Goal: Transaction & Acquisition: Purchase product/service

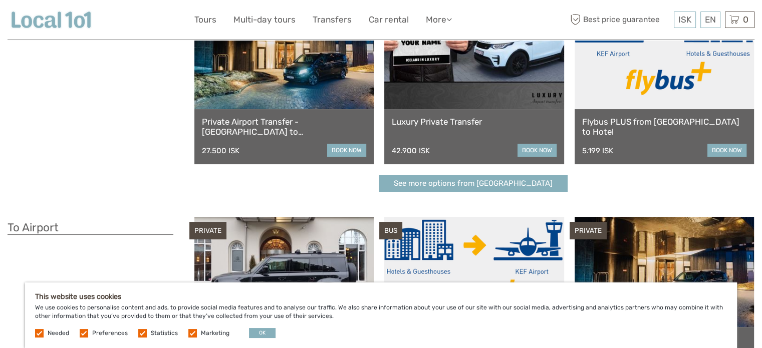
scroll to position [50, 0]
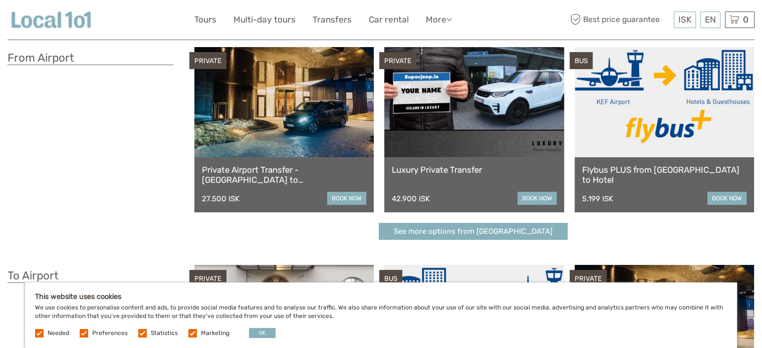
click at [352, 200] on link "book now" at bounding box center [346, 198] width 39 height 13
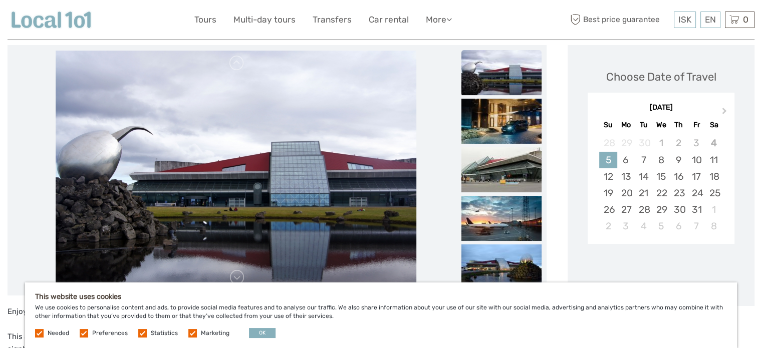
scroll to position [150, 0]
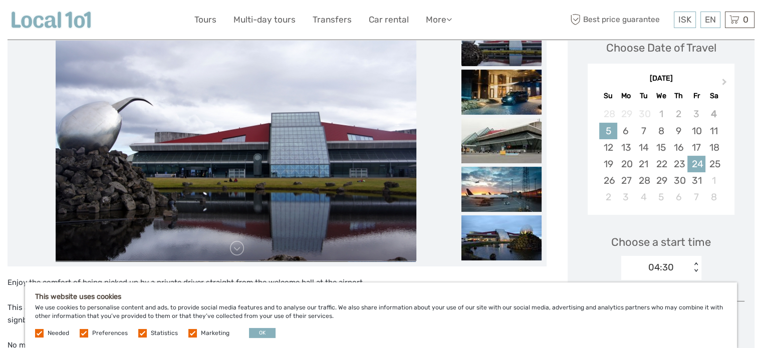
click at [695, 162] on div "24" at bounding box center [696, 164] width 18 height 17
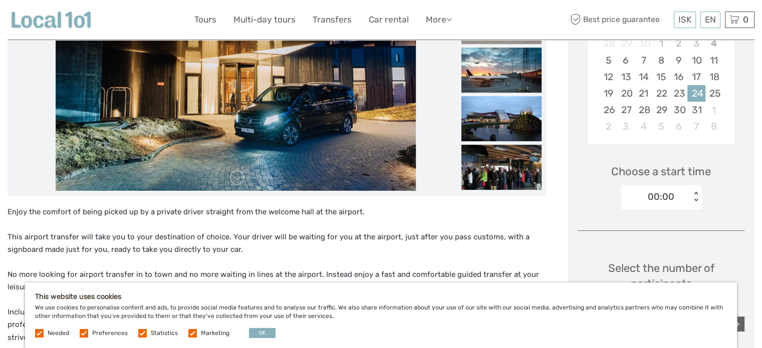
scroll to position [250, 0]
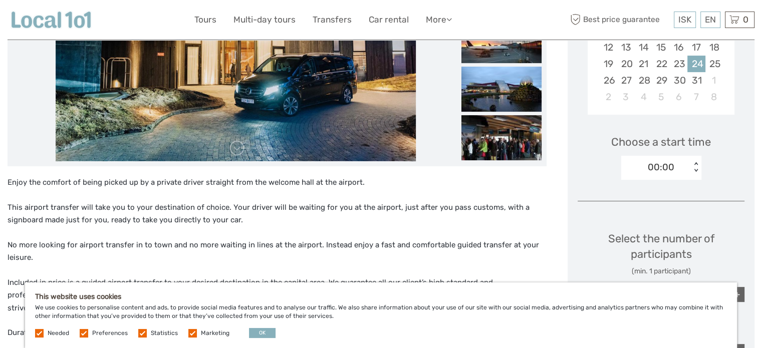
click at [681, 169] on div "00:00" at bounding box center [656, 167] width 70 height 15
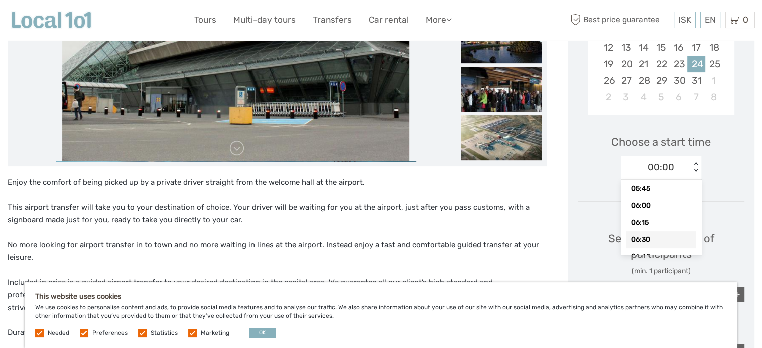
scroll to position [451, 0]
click at [671, 210] on div "06:45" at bounding box center [661, 206] width 70 height 17
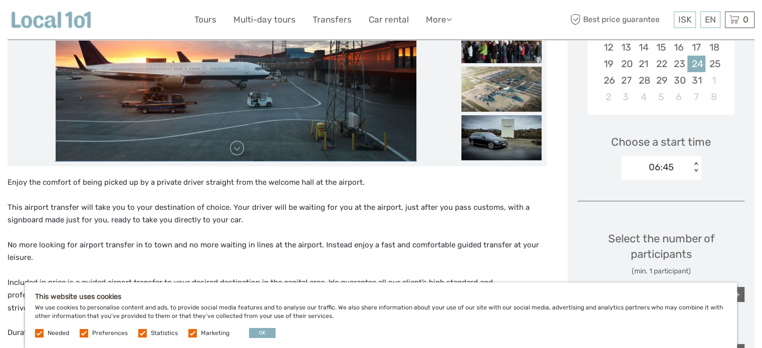
click at [601, 198] on div "Choose Date of Travel Next Month October 2025 Su Mo Tu We Th Fr Sa 28 29 30 1 2…" at bounding box center [660, 333] width 187 height 835
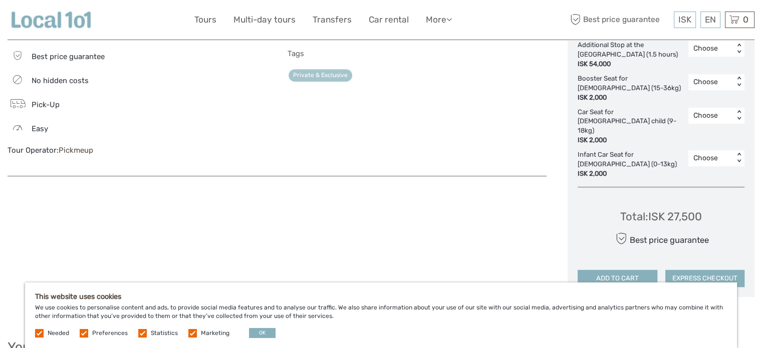
scroll to position [701, 0]
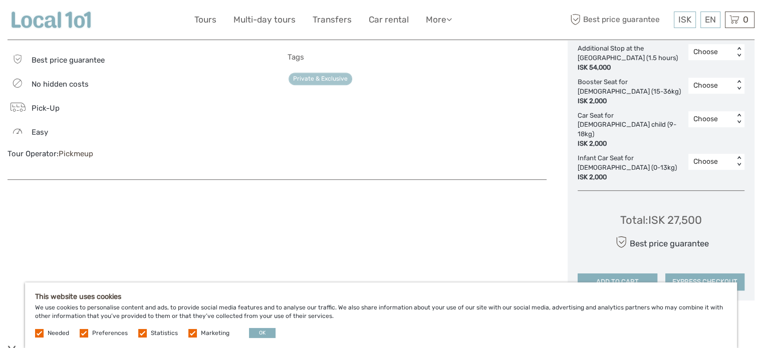
click at [602, 273] on button "ADD TO CART" at bounding box center [616, 281] width 79 height 17
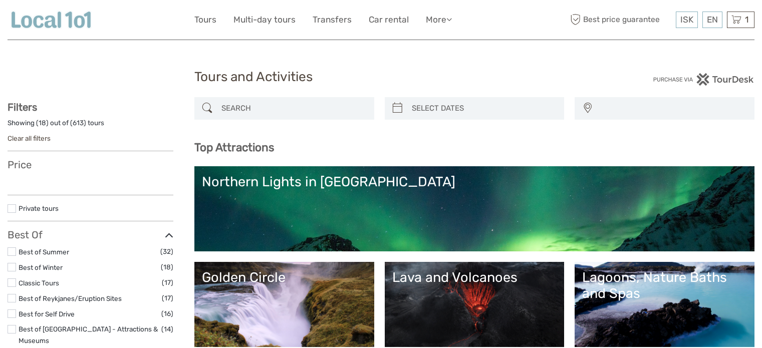
select select
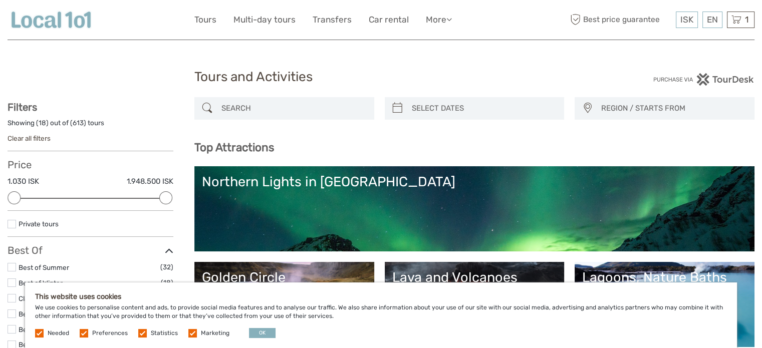
click at [44, 330] on span "Needed" at bounding box center [53, 332] width 36 height 7
click at [37, 331] on label at bounding box center [39, 333] width 9 height 9
click at [82, 335] on label at bounding box center [84, 333] width 9 height 9
click at [0, 0] on input "checkbox" at bounding box center [0, 0] width 0 height 0
click at [142, 333] on label at bounding box center [142, 333] width 9 height 9
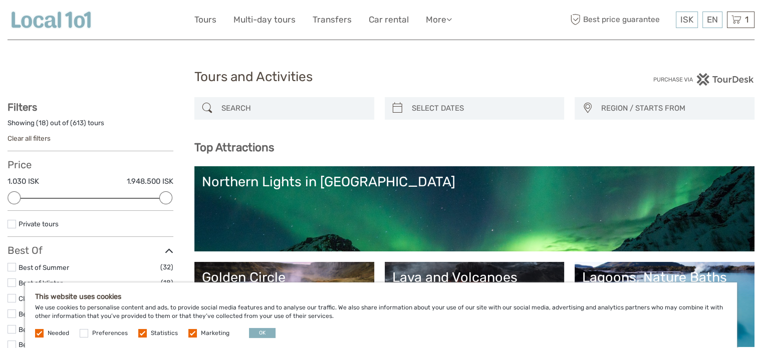
click at [0, 0] on input "checkbox" at bounding box center [0, 0] width 0 height 0
click at [189, 335] on label at bounding box center [192, 333] width 9 height 9
click at [0, 0] on input "checkbox" at bounding box center [0, 0] width 0 height 0
click at [330, 20] on link "Transfers" at bounding box center [331, 20] width 39 height 15
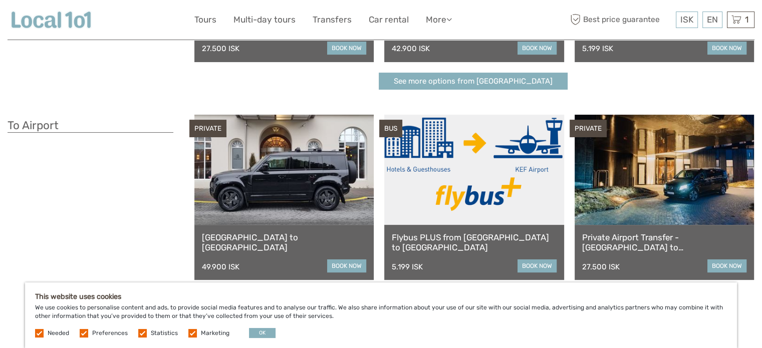
scroll to position [250, 0]
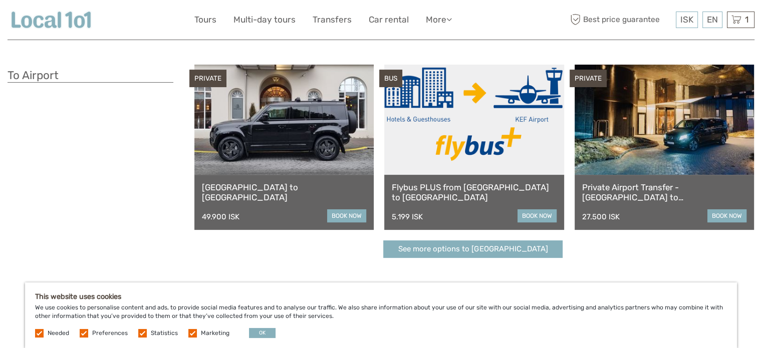
click at [723, 216] on link "book now" at bounding box center [726, 215] width 39 height 13
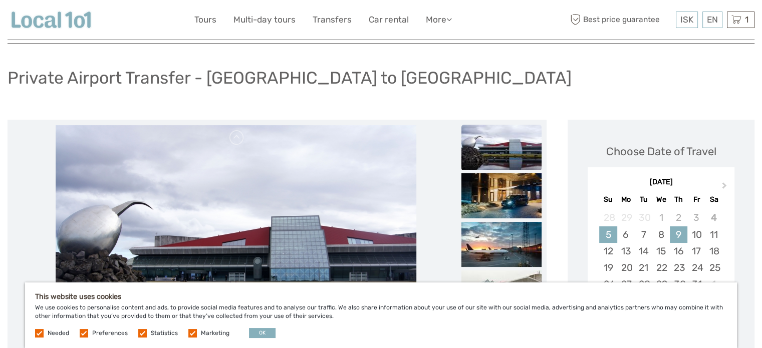
scroll to position [150, 0]
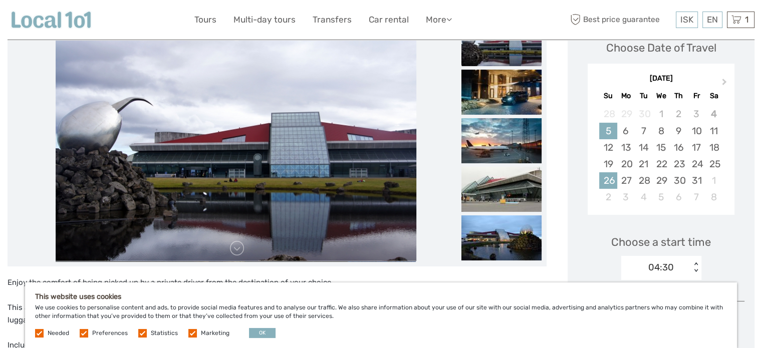
click at [613, 184] on div "26" at bounding box center [608, 180] width 18 height 17
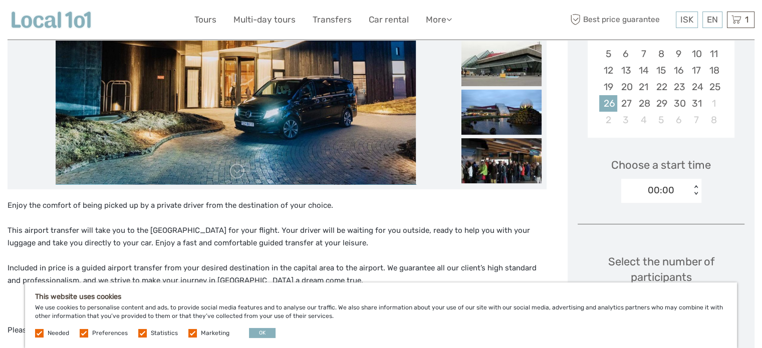
scroll to position [250, 0]
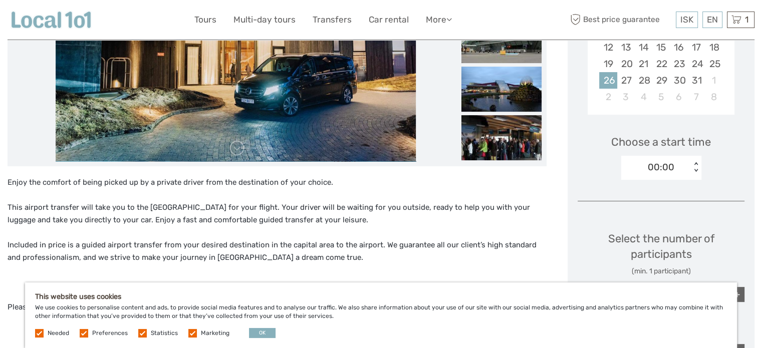
click at [694, 163] on div "< >" at bounding box center [695, 167] width 9 height 11
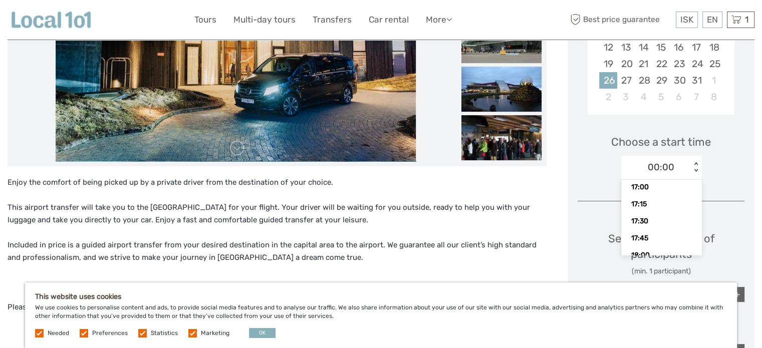
scroll to position [1152, 0]
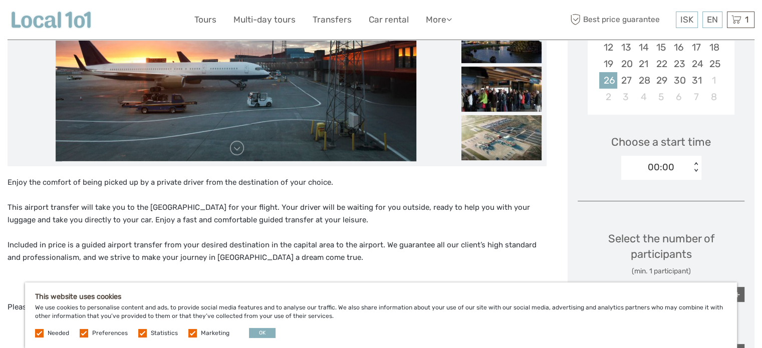
click at [691, 173] on div "00:00 < >" at bounding box center [661, 168] width 80 height 24
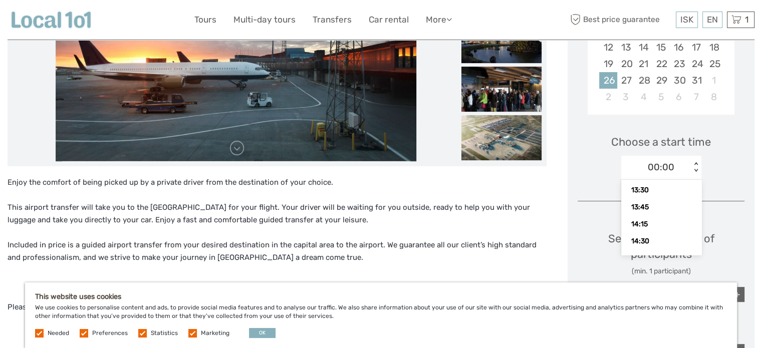
scroll to position [951, 0]
click at [660, 203] on div "14:15" at bounding box center [661, 199] width 70 height 17
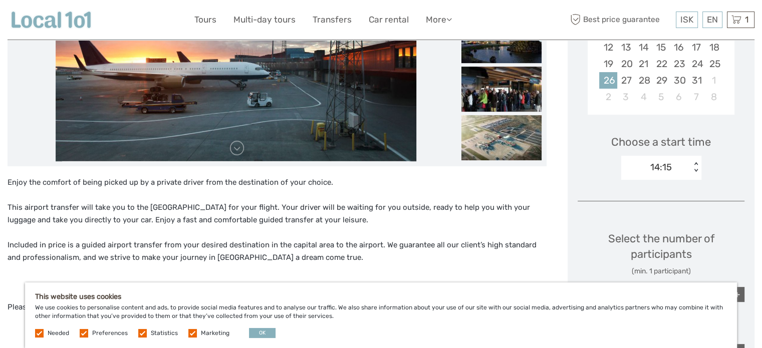
click at [653, 208] on div "Choose Date of Travel Next Month October 2025 Su Mo Tu We Th Fr Sa 28 29 30 1 2…" at bounding box center [660, 333] width 187 height 835
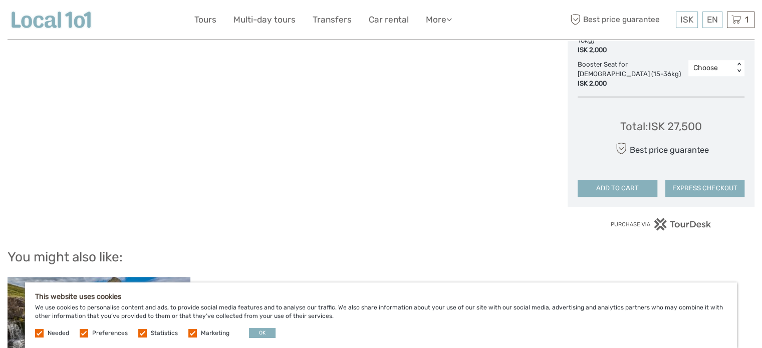
scroll to position [801, 0]
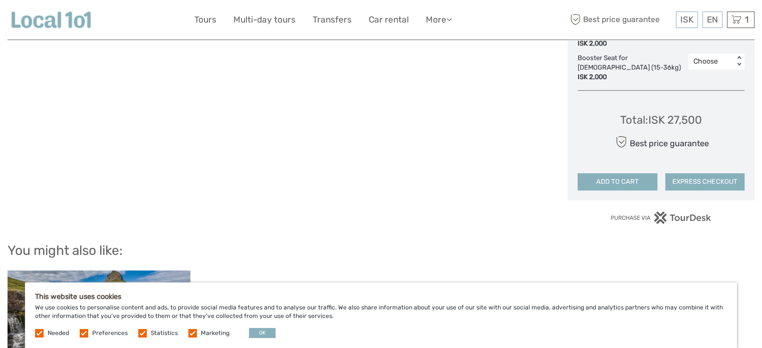
click at [622, 173] on button "ADD TO CART" at bounding box center [616, 181] width 79 height 17
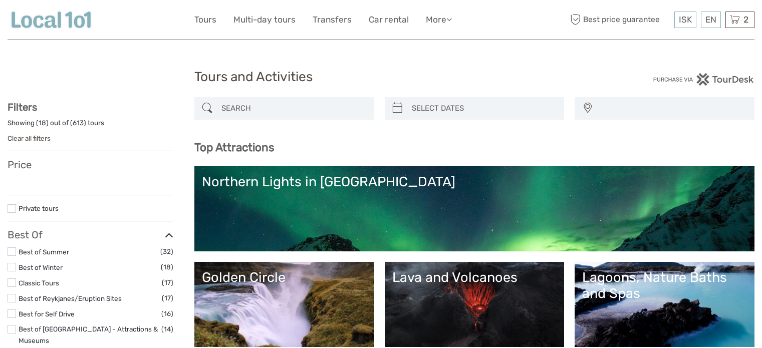
select select
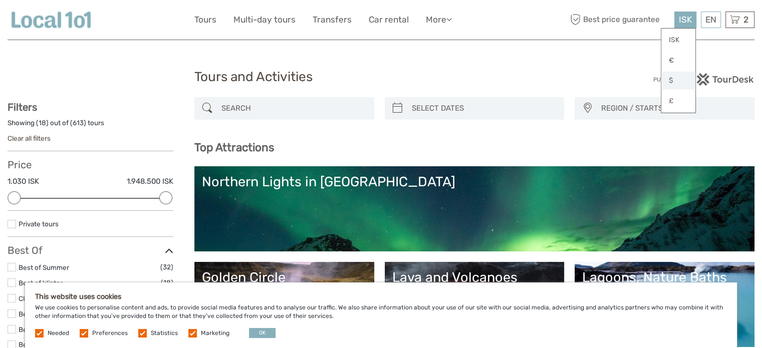
click at [681, 82] on link "$" at bounding box center [678, 81] width 34 height 18
click at [739, 19] on div "2 Items Private Airport Transfer - Keflavík airport to Reykjavík 1x Airport Tra…" at bounding box center [739, 20] width 29 height 17
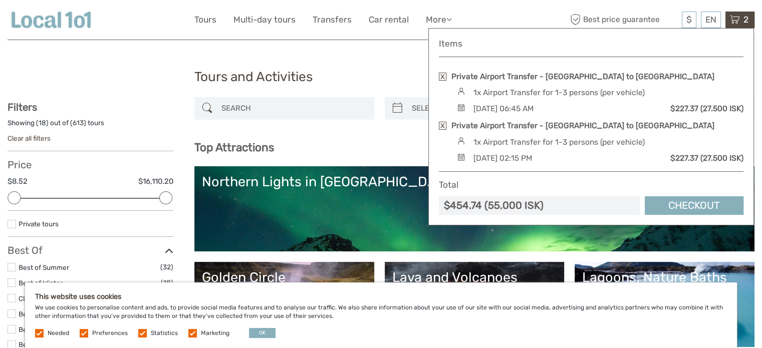
click at [436, 77] on div "Items Private Airport Transfer - Keflavík airport to Reykjavík 1x Airport Trans…" at bounding box center [590, 126] width 325 height 197
click at [438, 78] on div "Items Private Airport Transfer - Keflavík airport to Reykjavík 1x Airport Trans…" at bounding box center [590, 126] width 325 height 197
click at [444, 76] on link at bounding box center [443, 77] width 8 height 8
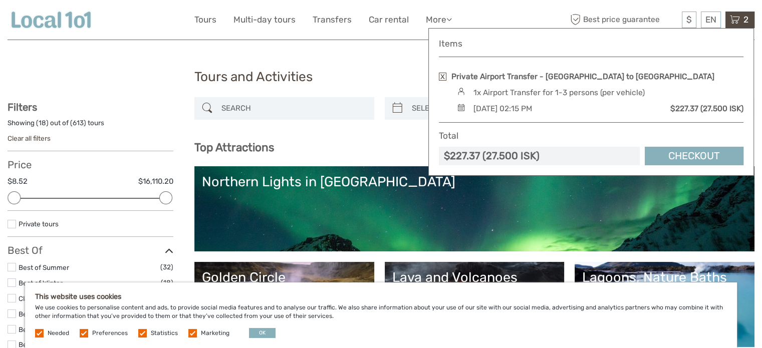
click at [444, 76] on link at bounding box center [443, 77] width 8 height 8
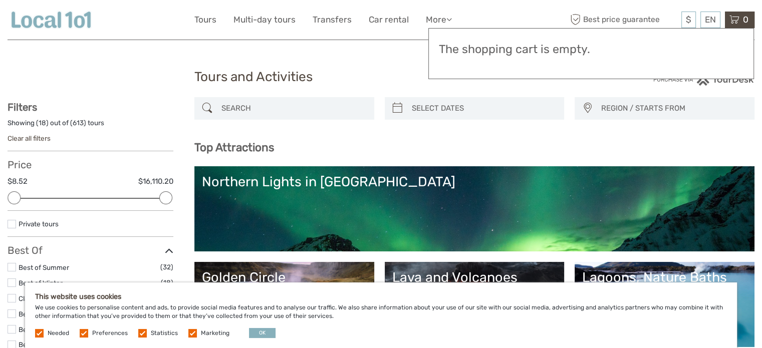
click at [349, 65] on div "Tours and Activities" at bounding box center [381, 81] width 374 height 32
click at [332, 22] on link "Transfers" at bounding box center [331, 20] width 39 height 15
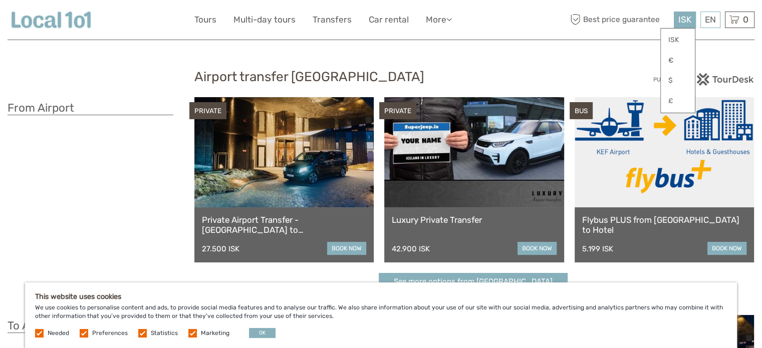
click at [693, 24] on div "ISK ISK € $ £" at bounding box center [684, 20] width 22 height 17
click at [680, 81] on link "$" at bounding box center [677, 81] width 34 height 18
click at [737, 251] on link "book now" at bounding box center [726, 248] width 39 height 13
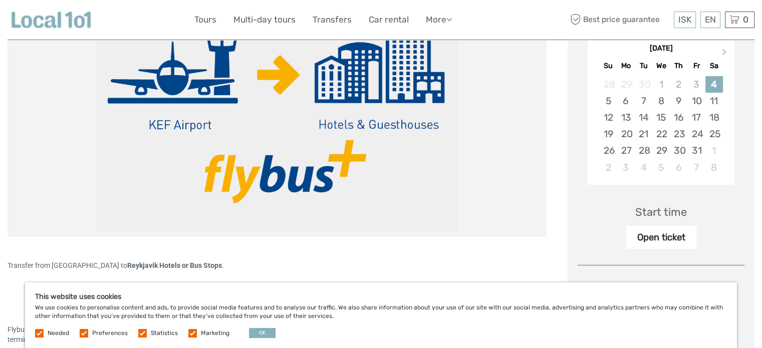
scroll to position [200, 0]
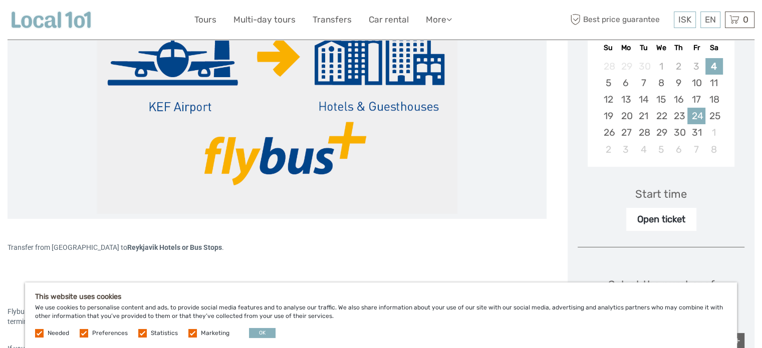
click at [698, 114] on div "24" at bounding box center [696, 116] width 18 height 17
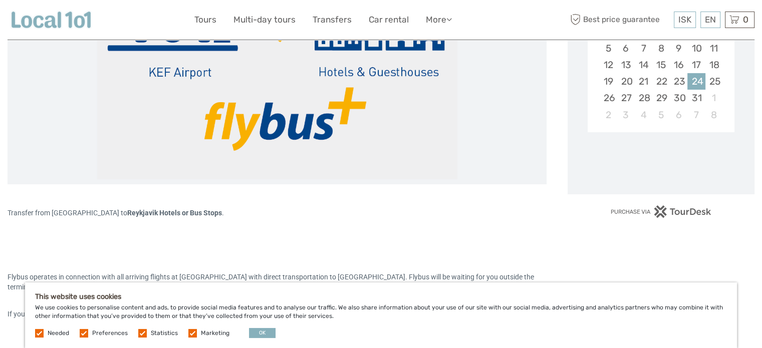
scroll to position [250, 0]
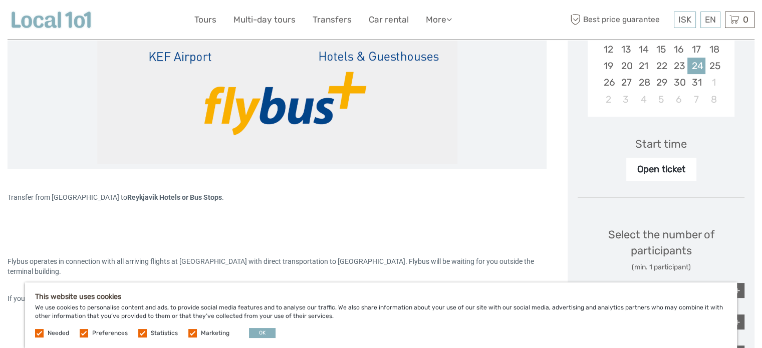
click at [681, 167] on div "Open ticket" at bounding box center [661, 169] width 70 height 23
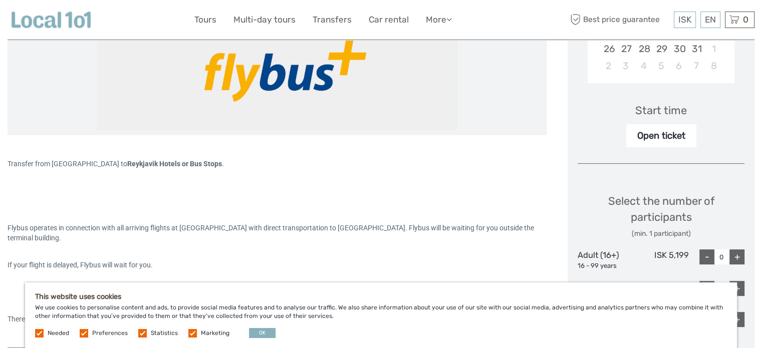
scroll to position [350, 0]
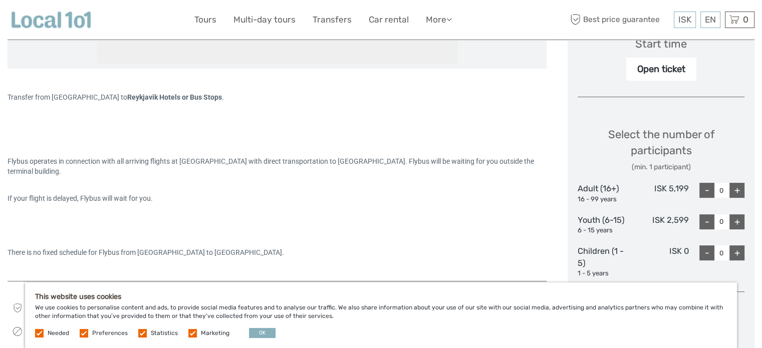
click at [736, 189] on div "+" at bounding box center [736, 190] width 15 height 15
type input "1"
click at [688, 19] on span "ISK" at bounding box center [684, 20] width 13 height 10
click at [680, 83] on link "$" at bounding box center [677, 81] width 34 height 18
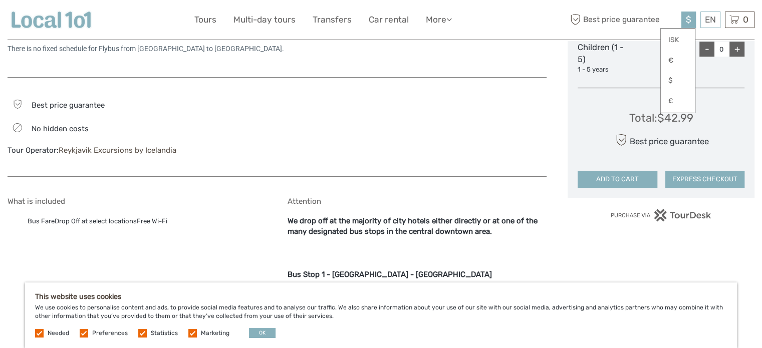
scroll to position [501, 0]
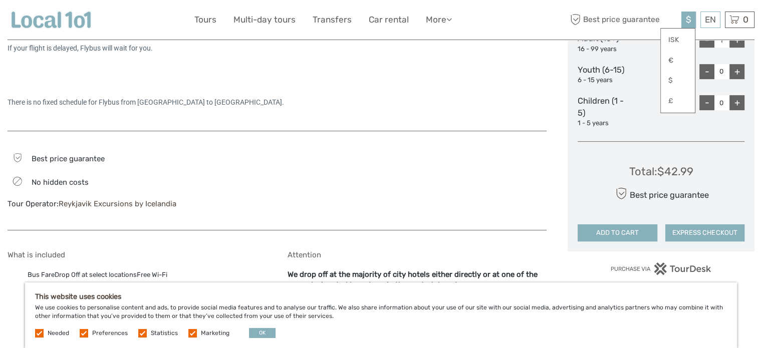
click at [640, 235] on button "ADD TO CART" at bounding box center [616, 232] width 79 height 17
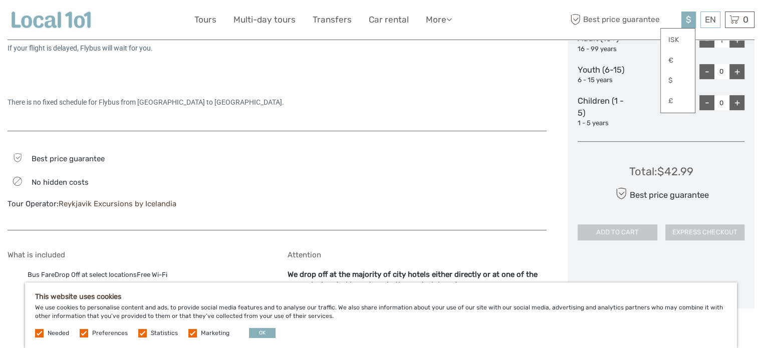
scroll to position [551, 0]
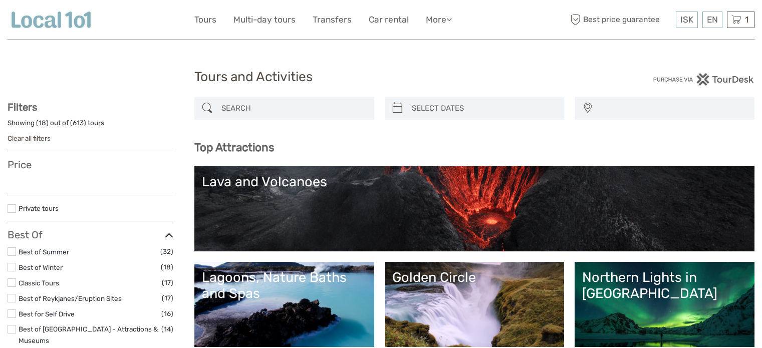
select select
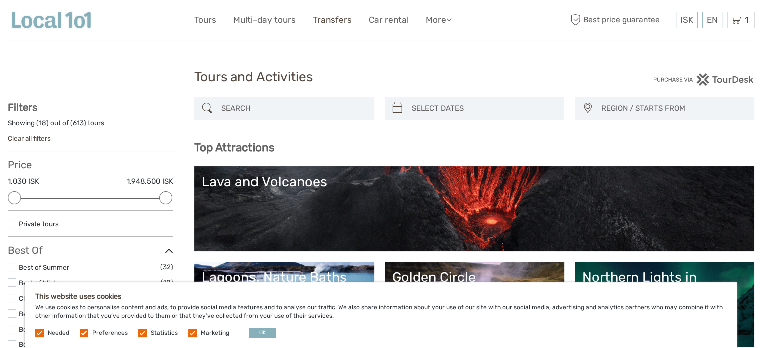
click at [322, 23] on link "Transfers" at bounding box center [331, 20] width 39 height 15
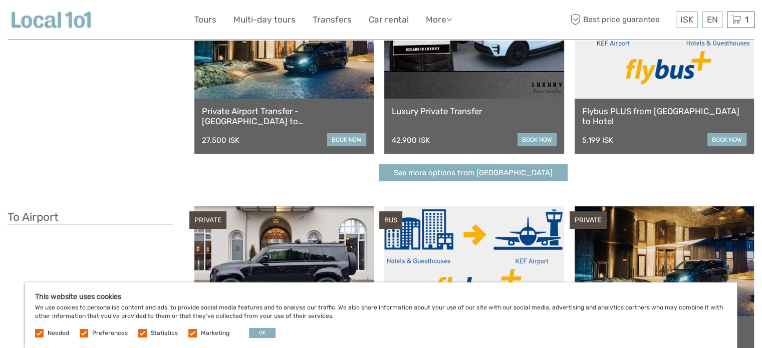
scroll to position [200, 0]
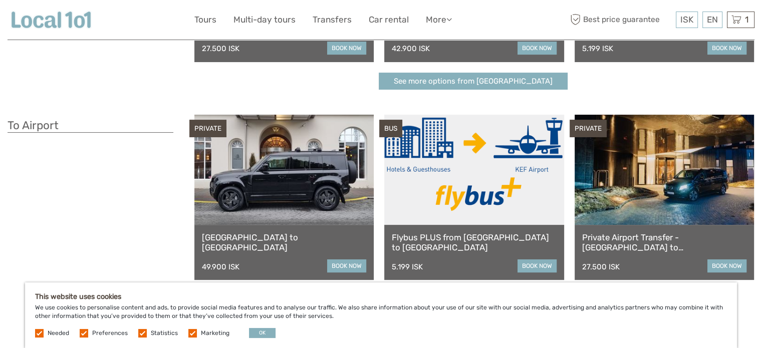
click at [542, 265] on link "book now" at bounding box center [536, 265] width 39 height 13
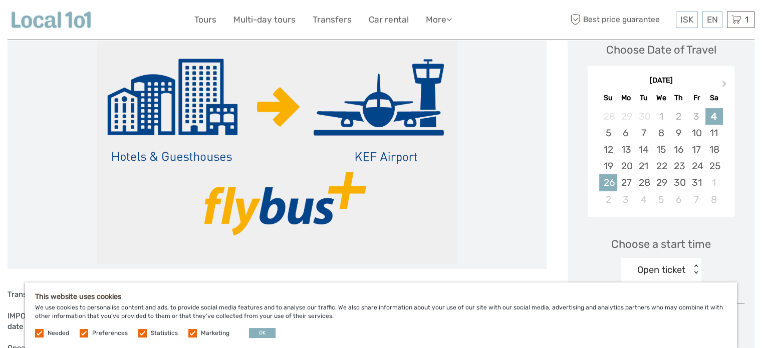
click at [609, 183] on div "26" at bounding box center [608, 182] width 18 height 17
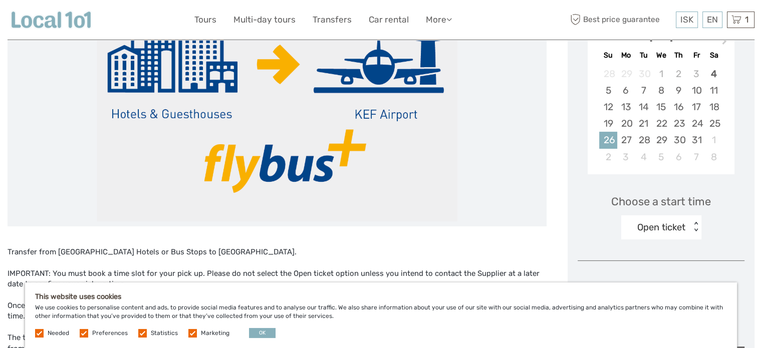
scroll to position [250, 0]
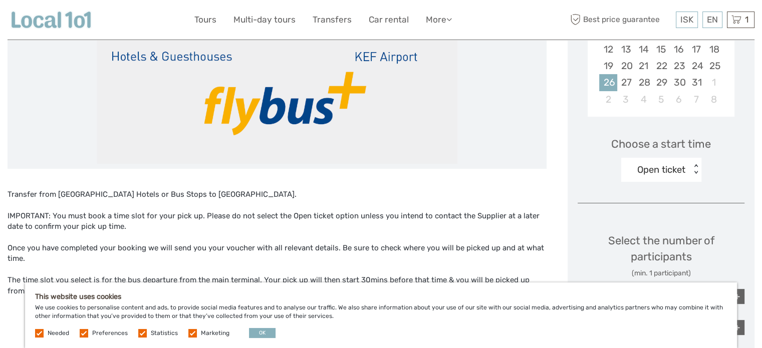
click at [679, 176] on div "Open ticket" at bounding box center [656, 169] width 70 height 15
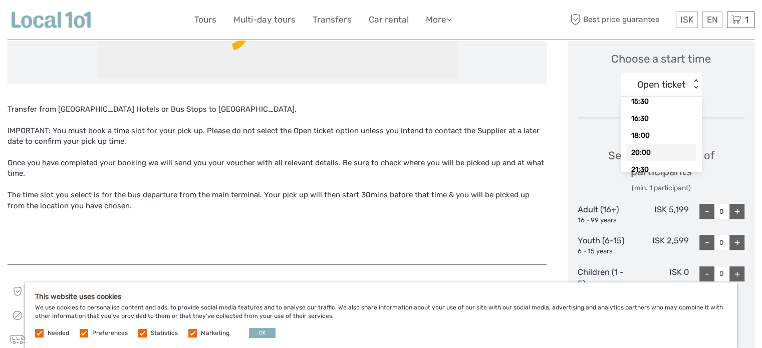
scroll to position [350, 0]
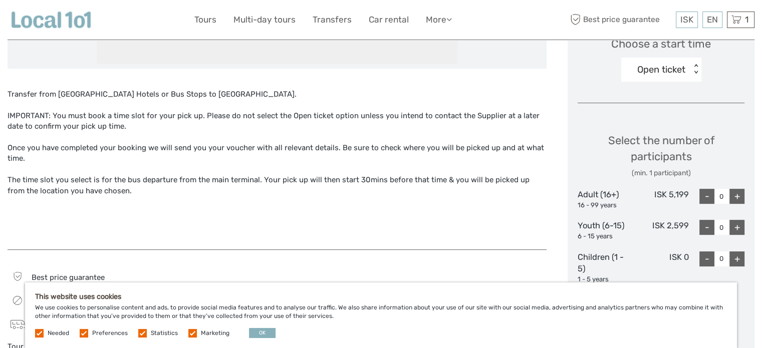
click at [657, 64] on div "Open ticket" at bounding box center [661, 69] width 48 height 13
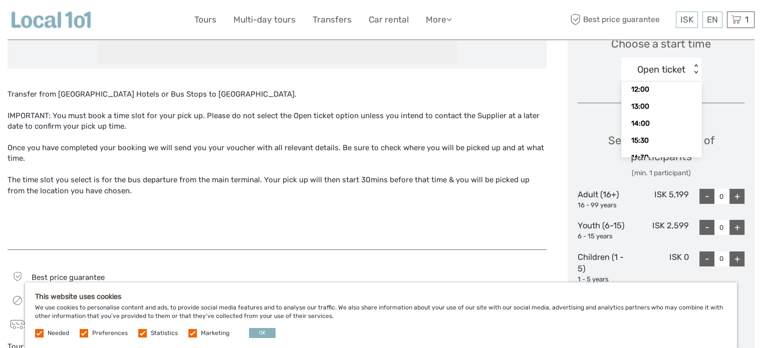
scroll to position [150, 0]
click at [670, 119] on div "14:00" at bounding box center [661, 119] width 70 height 17
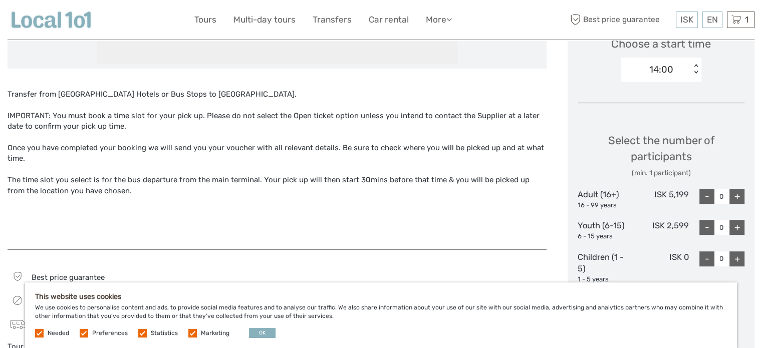
click at [699, 120] on div "Select the number of participants (min. 1 participant) Adult (16+) 16 - 99 year…" at bounding box center [660, 204] width 167 height 170
click at [737, 197] on div "+" at bounding box center [736, 196] width 15 height 15
type input "1"
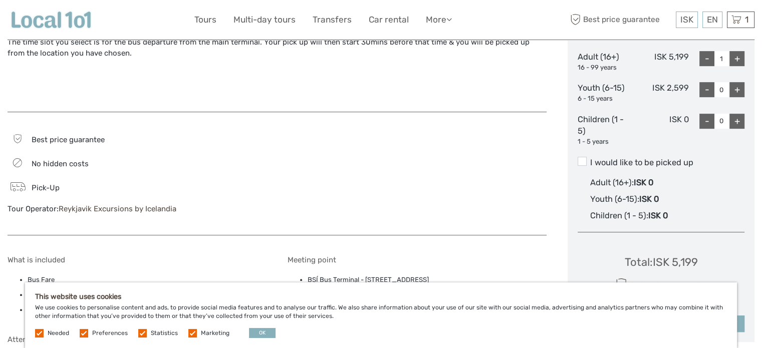
scroll to position [551, 0]
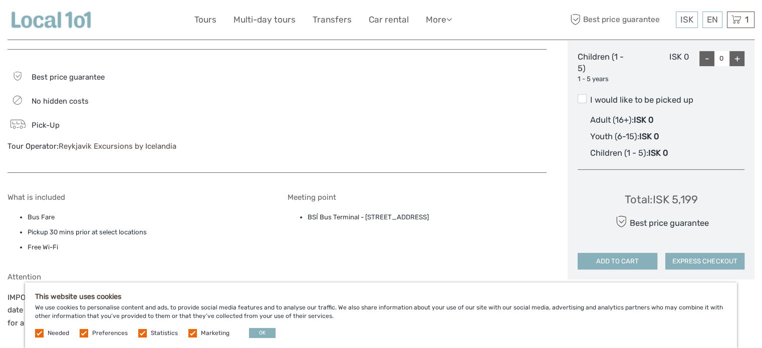
click at [619, 256] on button "ADD TO CART" at bounding box center [616, 261] width 79 height 17
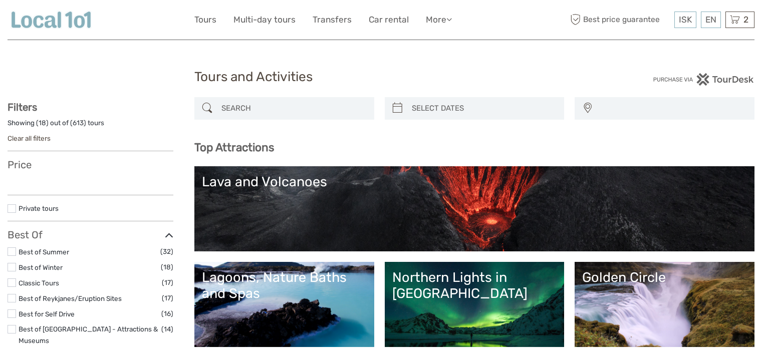
select select
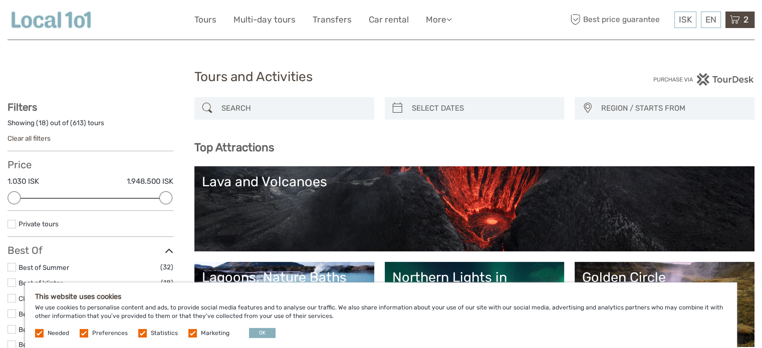
click at [737, 22] on icon at bounding box center [735, 20] width 10 height 13
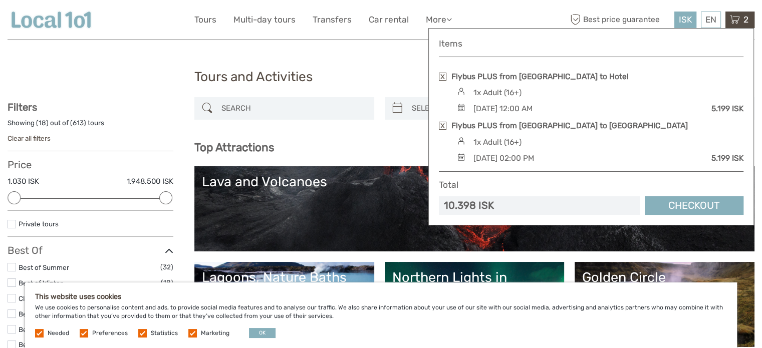
click at [684, 20] on span "ISK" at bounding box center [684, 20] width 13 height 10
click at [748, 21] on span "2" at bounding box center [746, 20] width 8 height 10
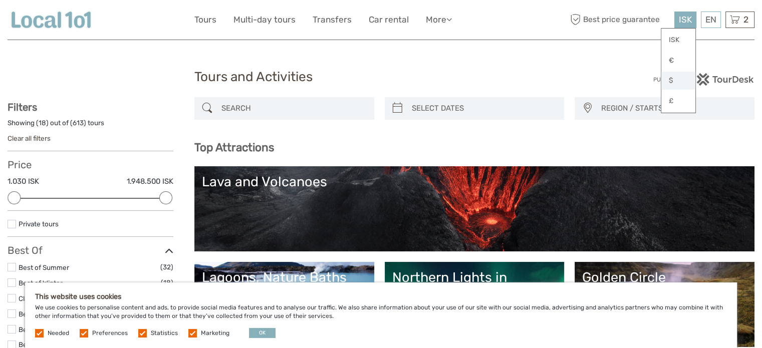
click at [679, 82] on link "$" at bounding box center [678, 81] width 34 height 18
click at [737, 24] on icon at bounding box center [735, 20] width 10 height 13
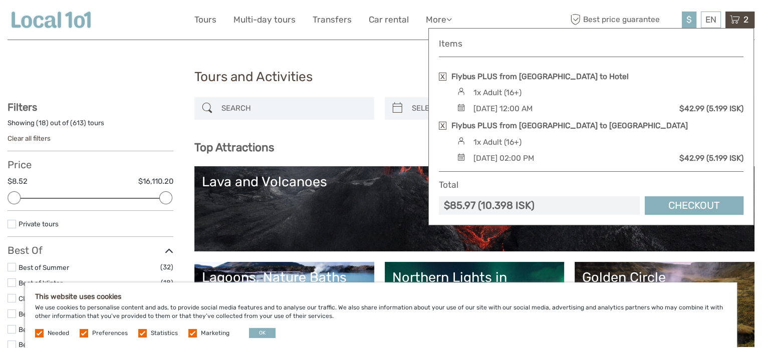
click at [681, 211] on link "Checkout" at bounding box center [693, 205] width 99 height 19
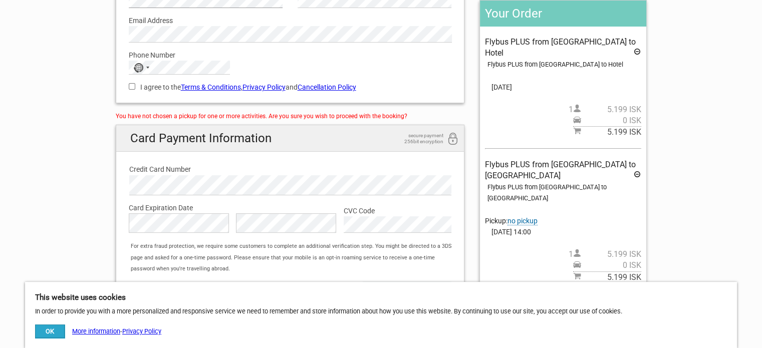
scroll to position [150, 0]
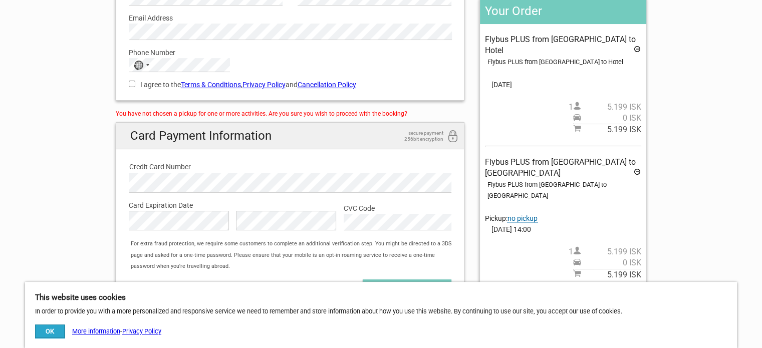
click at [130, 84] on input "I agree to the Terms & Conditions , Privacy Policy and Cancellation Policy" at bounding box center [132, 84] width 7 height 7
checkbox input "true"
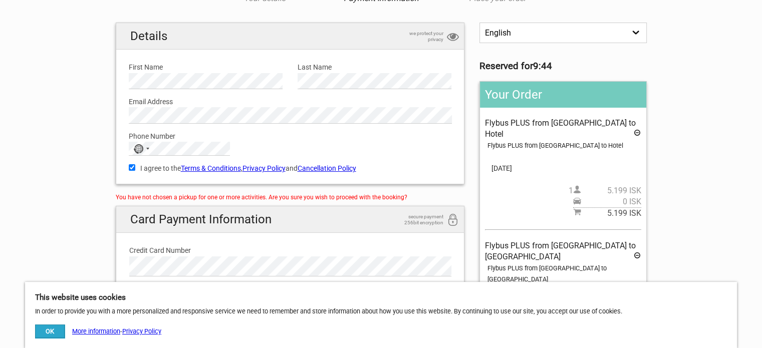
scroll to position [50, 0]
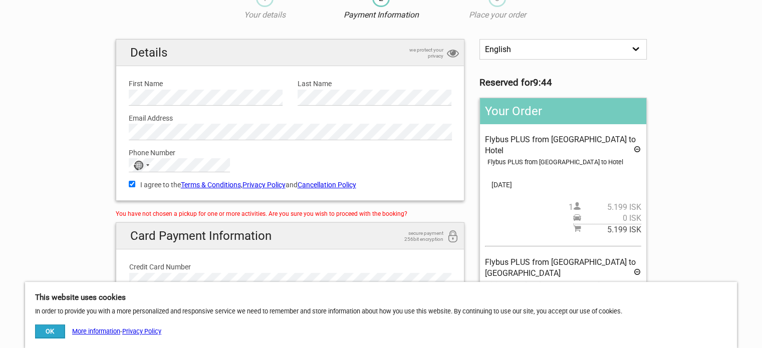
click at [270, 18] on p "Your details" at bounding box center [264, 15] width 116 height 11
click at [271, 15] on p "Your details" at bounding box center [264, 15] width 116 height 11
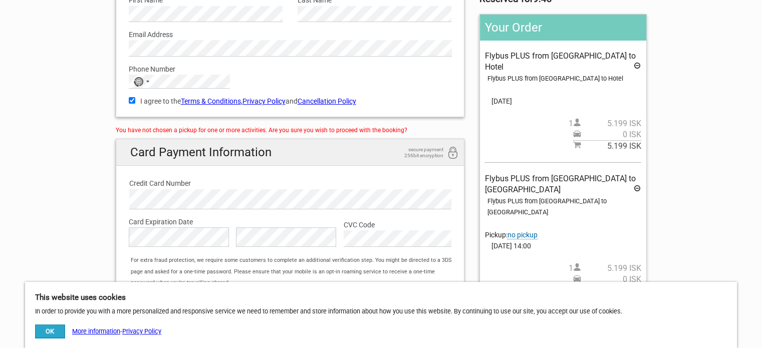
scroll to position [200, 0]
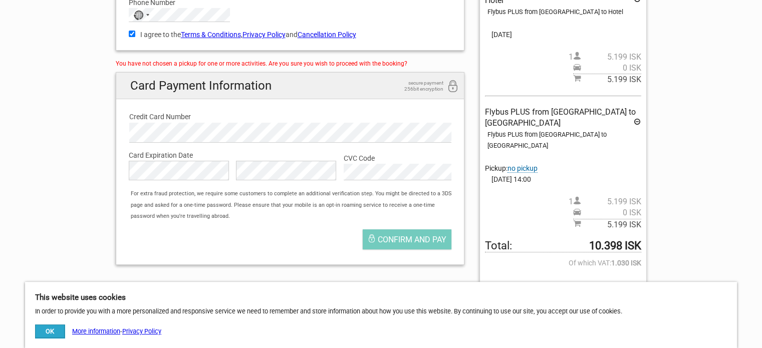
click at [527, 164] on span "no pickup" at bounding box center [522, 168] width 30 height 9
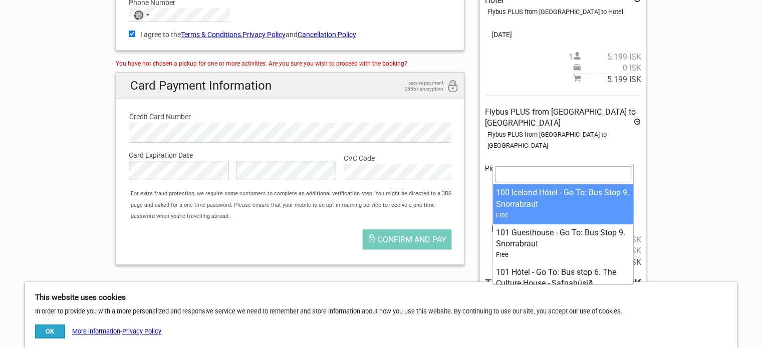
click at [516, 174] on span at bounding box center [562, 181] width 141 height 14
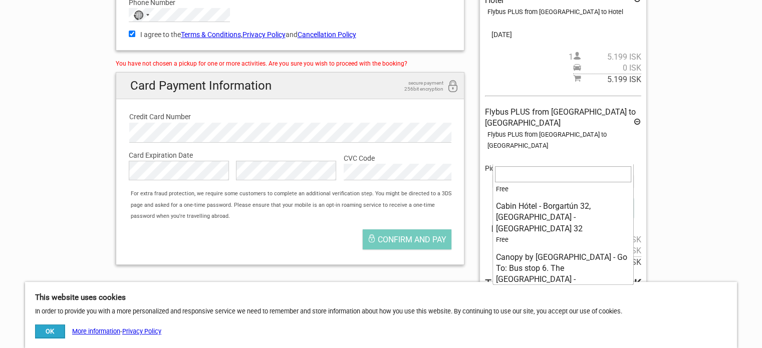
scroll to position [1702, 0]
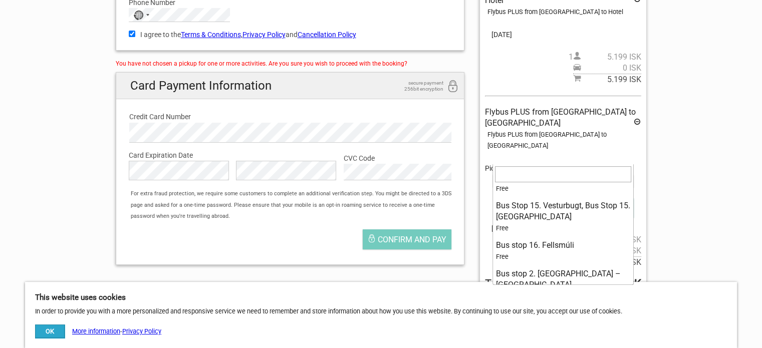
select select "1093287"
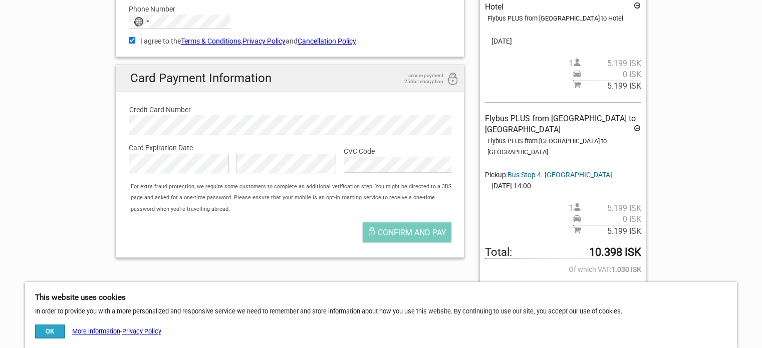
scroll to position [200, 0]
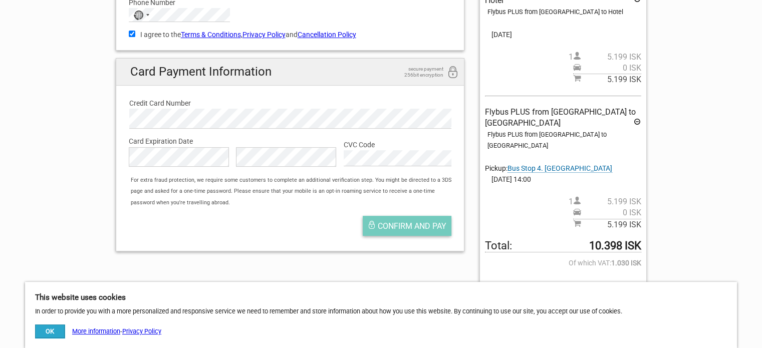
click at [433, 221] on span "Confirm and pay" at bounding box center [412, 226] width 69 height 10
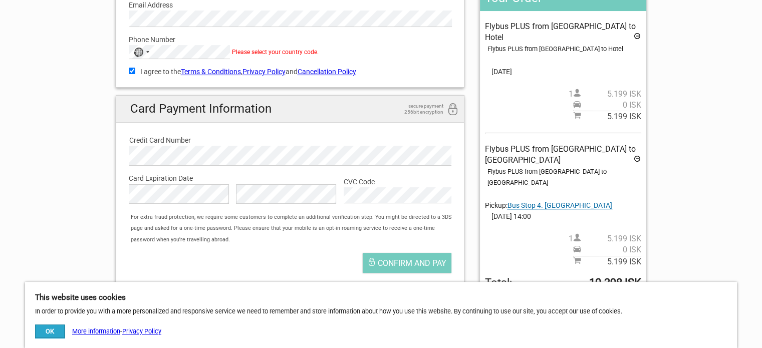
scroll to position [100, 0]
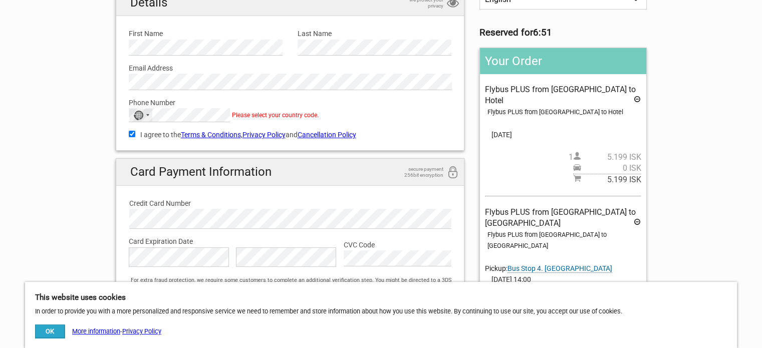
click at [140, 115] on div "No country selected" at bounding box center [138, 116] width 10 height 10
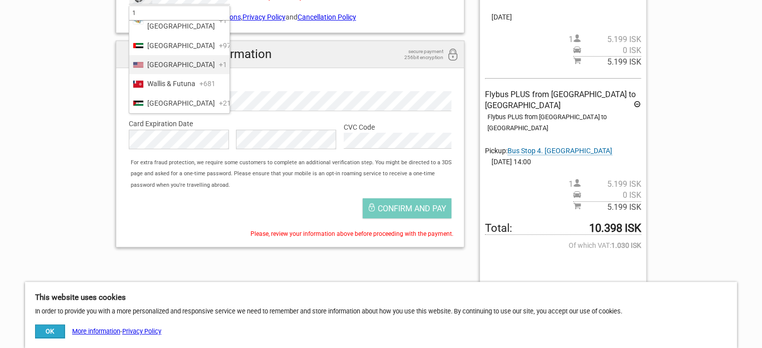
scroll to position [200, 0]
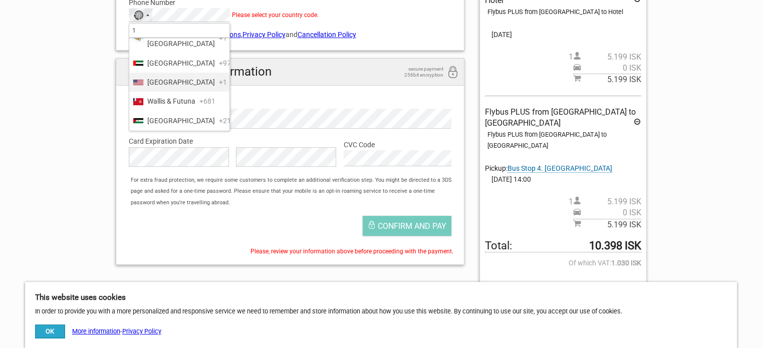
type input "1"
click at [200, 84] on li "United States +1" at bounding box center [179, 82] width 100 height 19
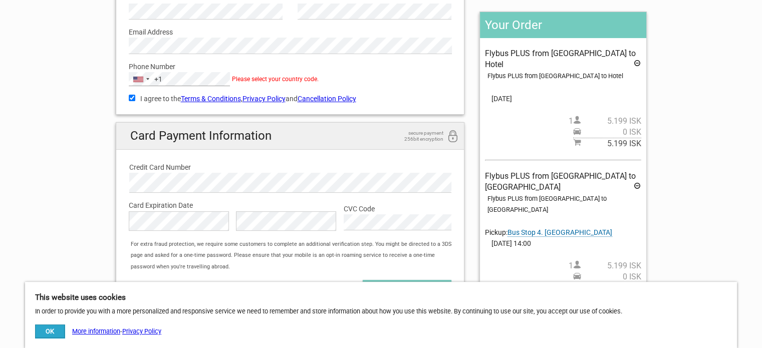
scroll to position [100, 0]
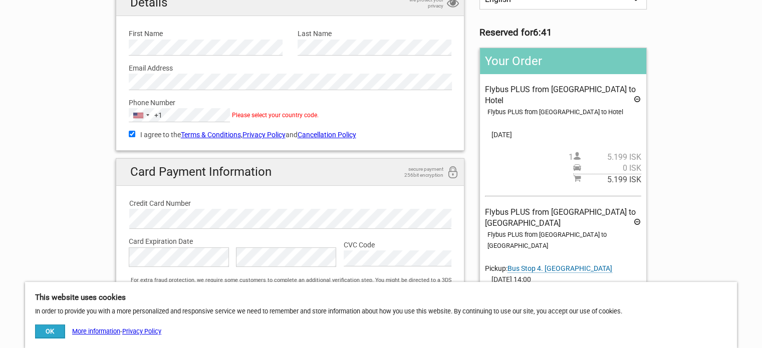
click at [435, 107] on div "Phone Number United States +1 +1 1 55 results found Algeria +213 American Samoa…" at bounding box center [290, 106] width 338 height 33
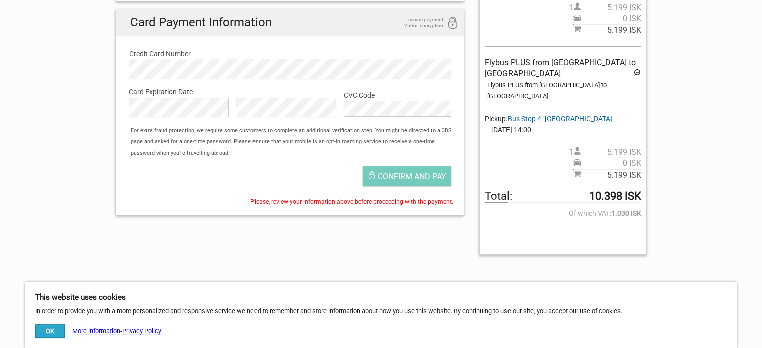
scroll to position [250, 0]
click at [439, 172] on span "Confirm and pay" at bounding box center [412, 176] width 69 height 10
